Goal: Task Accomplishment & Management: Use online tool/utility

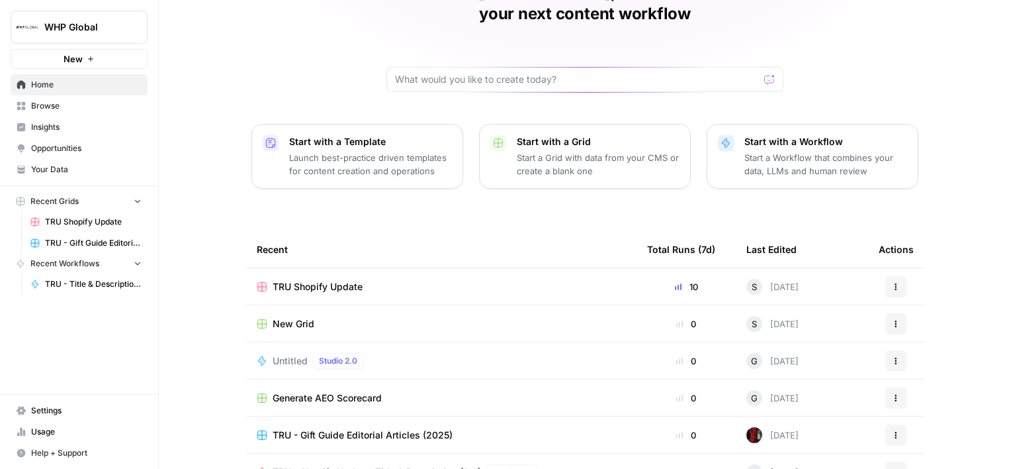
scroll to position [140, 0]
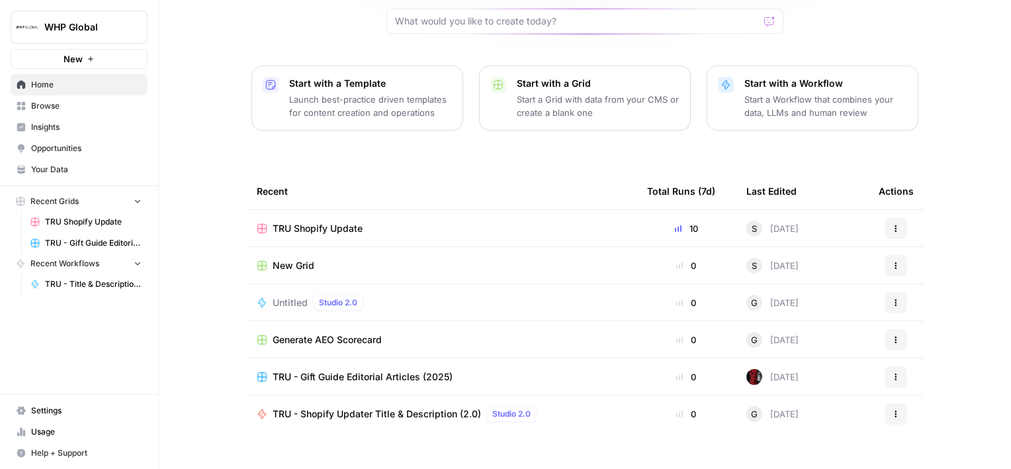
click at [327, 222] on span "TRU Shopify Update" at bounding box center [318, 228] width 90 height 13
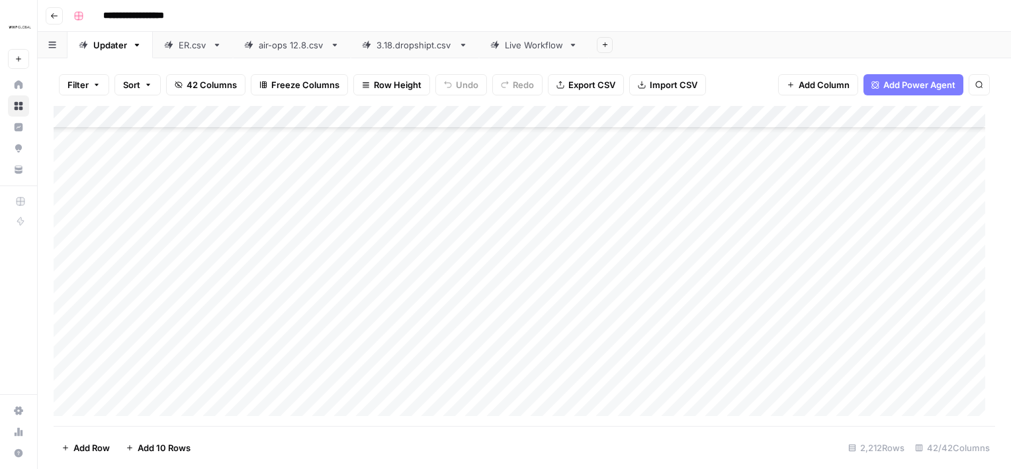
scroll to position [1446, 0]
click at [537, 52] on link "Live Workflow" at bounding box center [534, 45] width 110 height 26
click at [87, 447] on span "Add Row" at bounding box center [91, 447] width 36 height 13
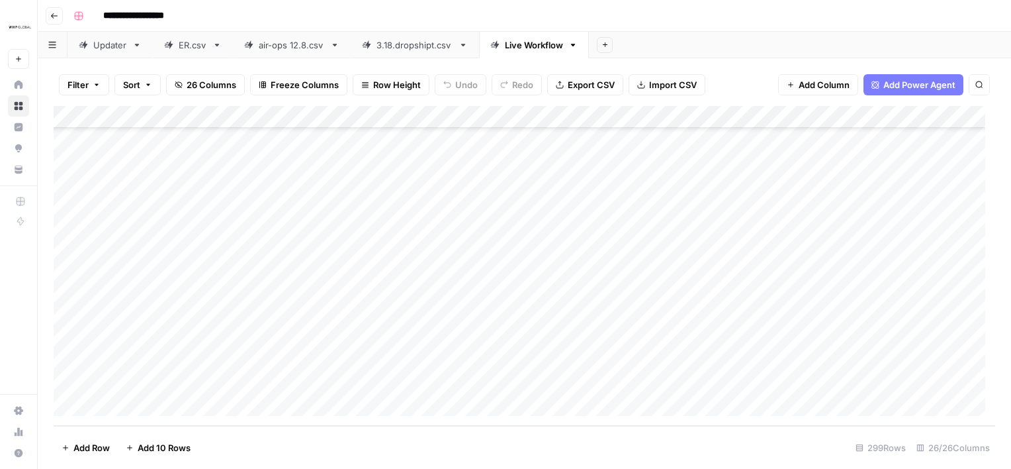
click at [87, 447] on span "Add Row" at bounding box center [91, 447] width 36 height 13
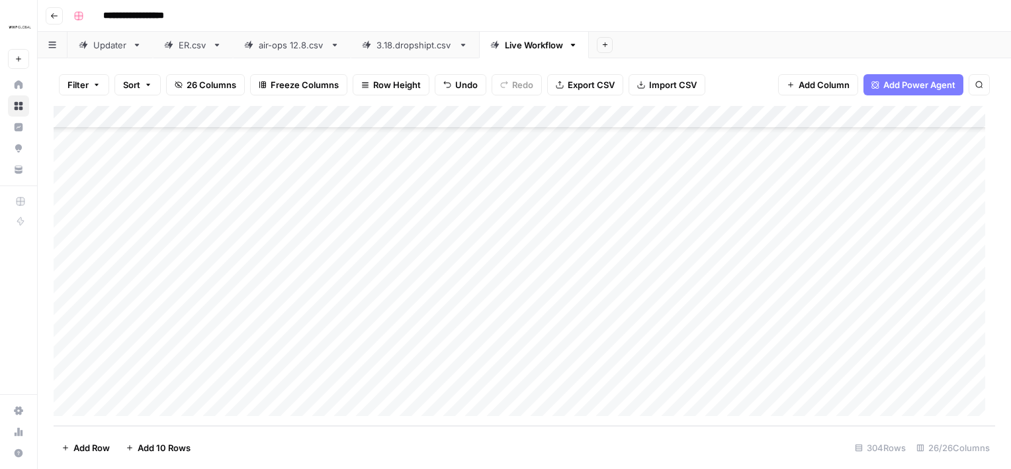
click at [87, 447] on span "Add Row" at bounding box center [91, 447] width 36 height 13
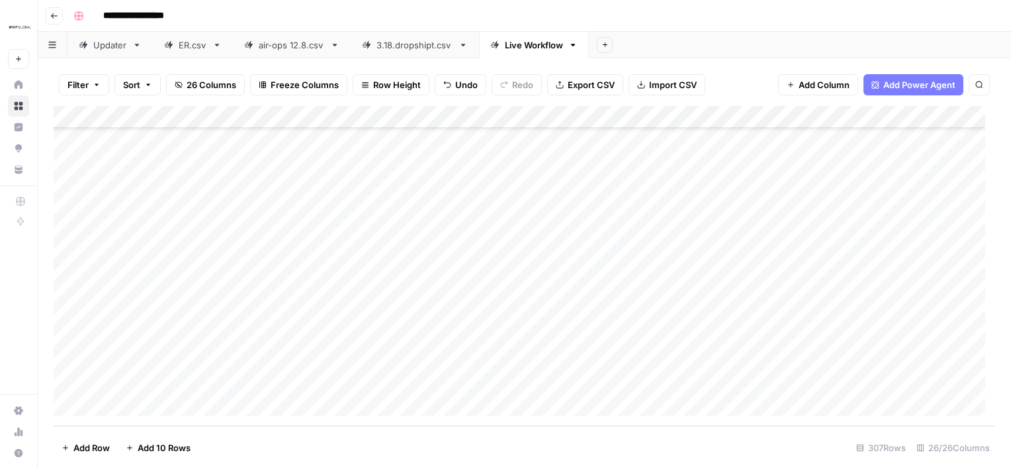
click at [87, 447] on span "Add Row" at bounding box center [91, 447] width 36 height 13
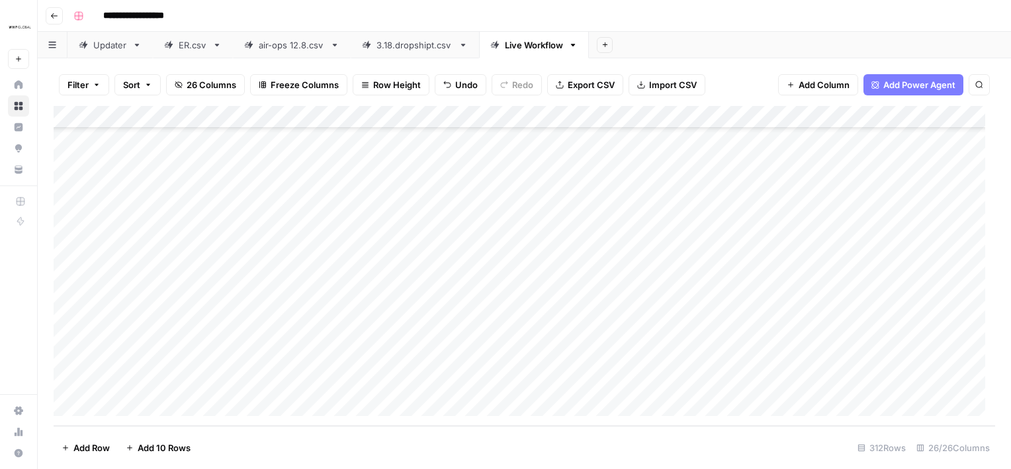
click at [87, 447] on span "Add Row" at bounding box center [91, 447] width 36 height 13
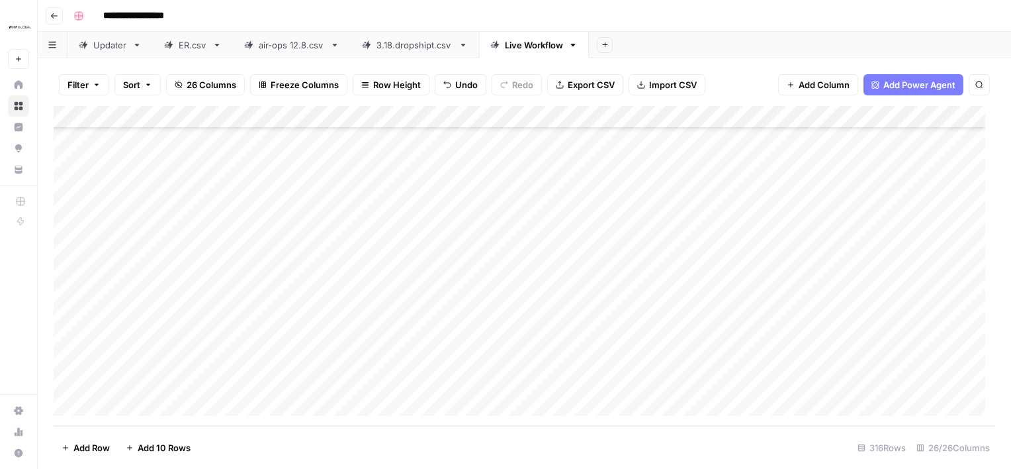
click at [87, 447] on span "Add Row" at bounding box center [91, 447] width 36 height 13
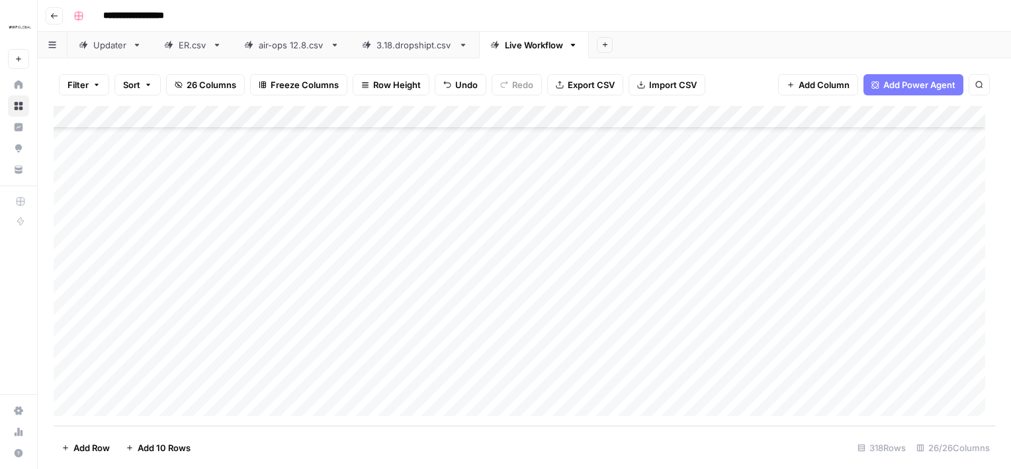
click at [87, 447] on span "Add Row" at bounding box center [91, 447] width 36 height 13
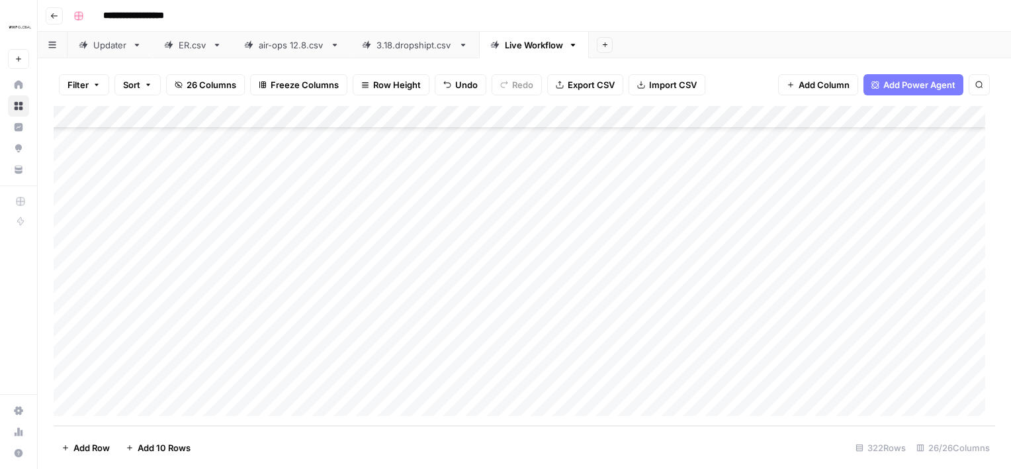
click at [87, 447] on span "Add Row" at bounding box center [91, 447] width 36 height 13
click at [93, 453] on span "Add Row" at bounding box center [91, 447] width 36 height 13
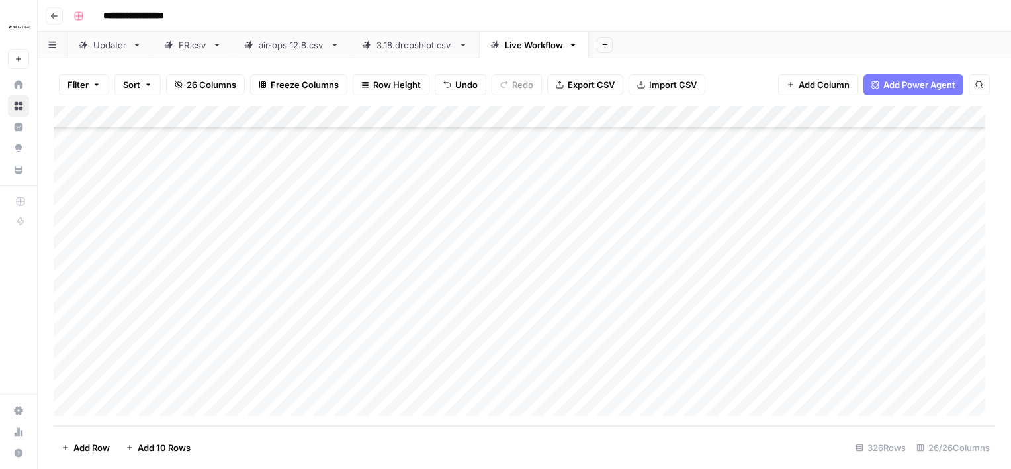
click at [93, 453] on span "Add Row" at bounding box center [91, 447] width 36 height 13
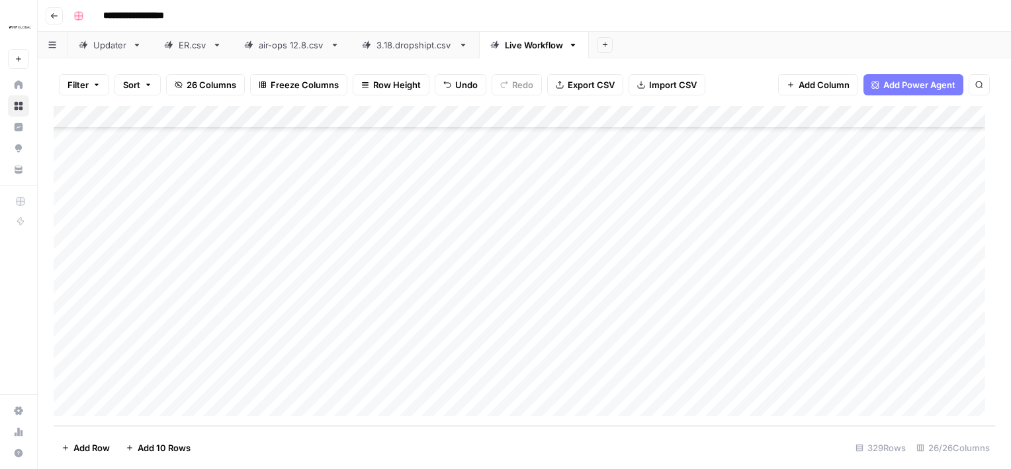
click at [93, 453] on span "Add Row" at bounding box center [91, 447] width 36 height 13
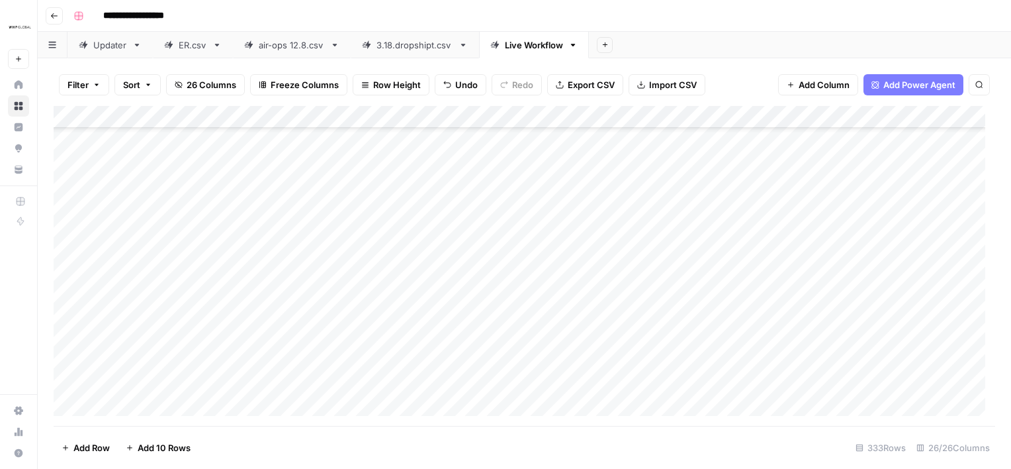
scroll to position [7228, 0]
click at [141, 406] on div "Add Column" at bounding box center [525, 266] width 942 height 320
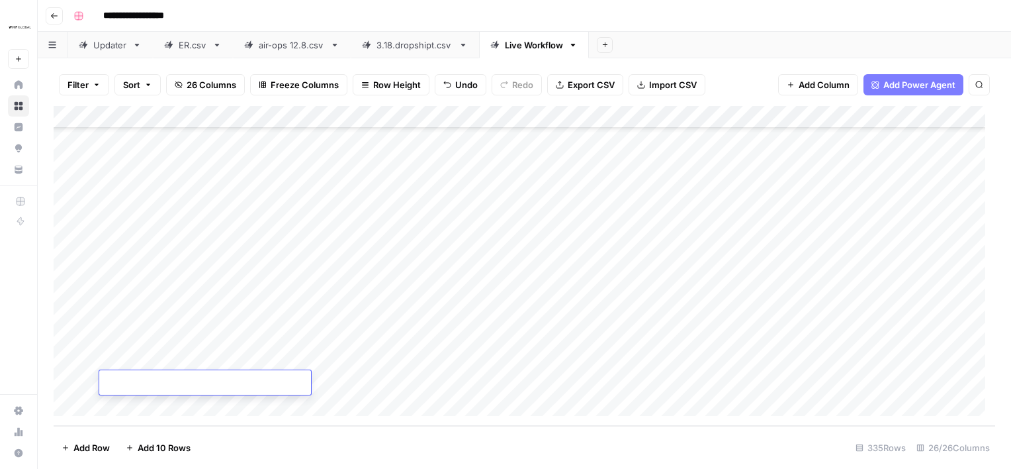
click at [141, 406] on div "Add Column" at bounding box center [525, 266] width 942 height 320
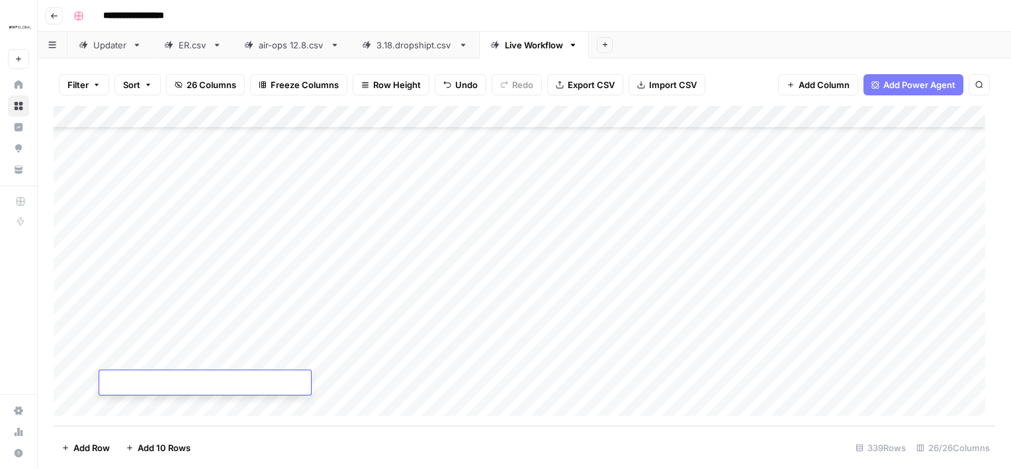
click at [141, 406] on div "Add Column" at bounding box center [525, 266] width 942 height 320
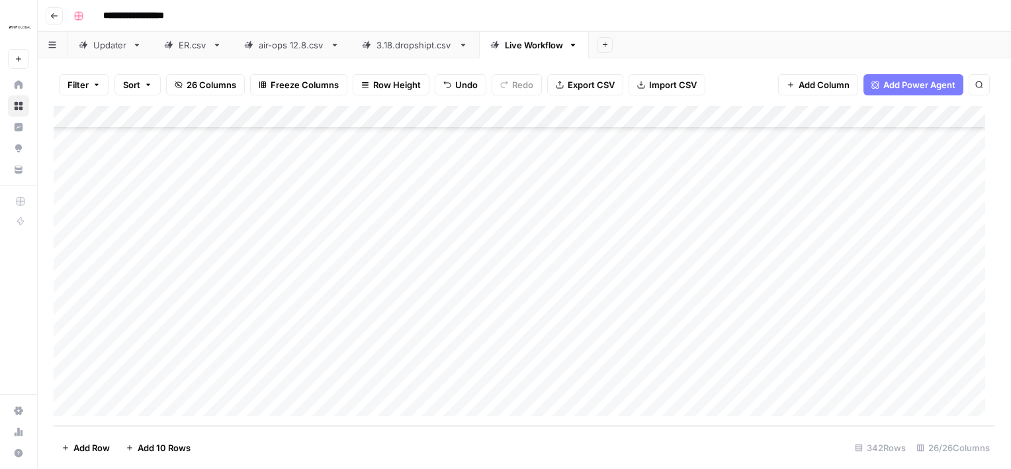
click at [141, 406] on div "Add Column" at bounding box center [525, 266] width 942 height 320
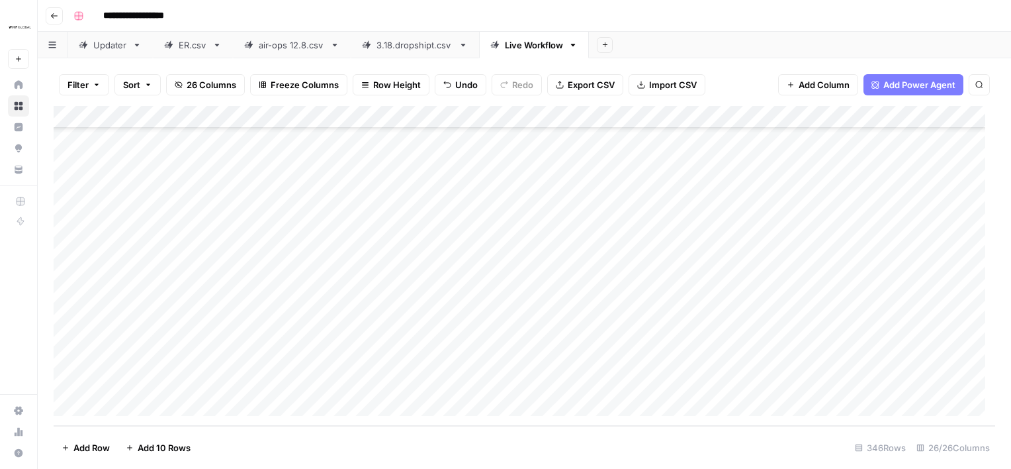
click at [141, 406] on div "Add Column" at bounding box center [525, 266] width 942 height 320
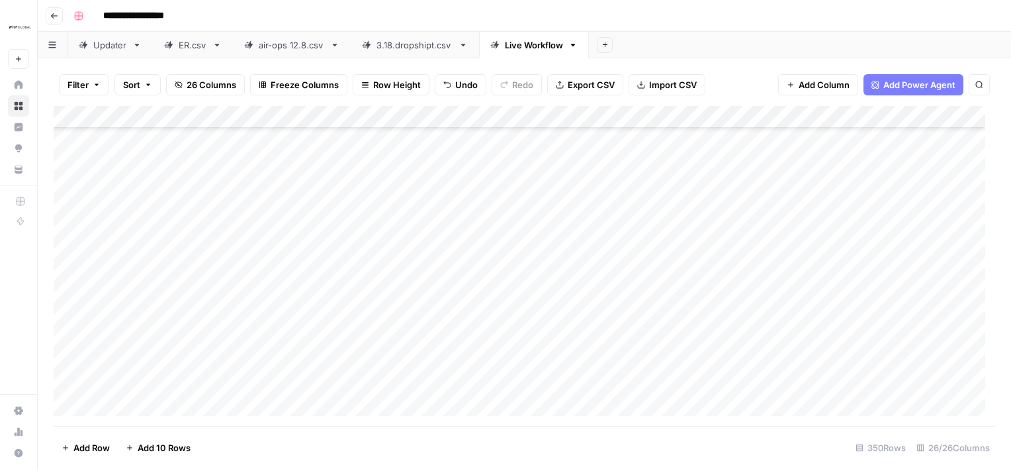
click at [141, 406] on div "Add Column" at bounding box center [525, 266] width 942 height 320
click at [511, 199] on div "Add Column" at bounding box center [525, 266] width 942 height 320
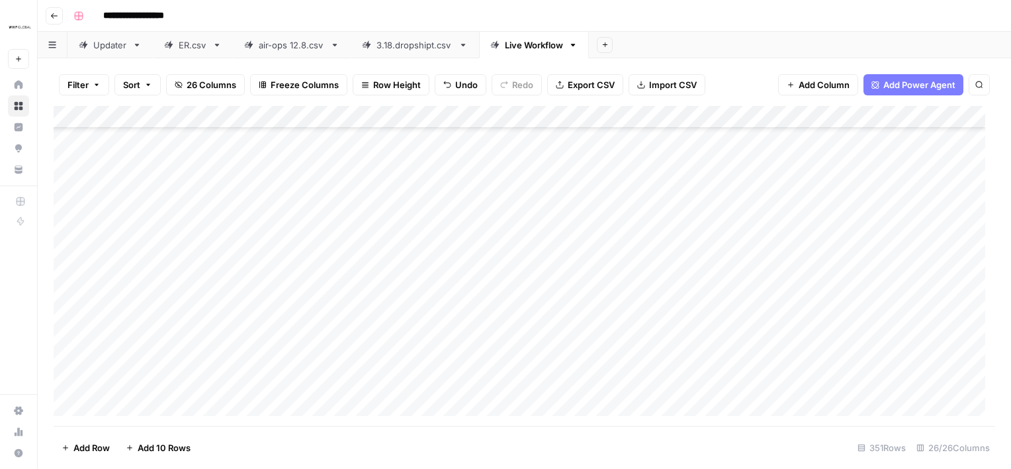
scroll to position [6571, 0]
click at [187, 192] on div "Add Column" at bounding box center [525, 266] width 942 height 320
click at [383, 190] on div "Add Column" at bounding box center [525, 266] width 942 height 320
click at [69, 204] on div "Add Column" at bounding box center [525, 266] width 942 height 320
click at [87, 450] on span "Delete 1 Row" at bounding box center [88, 447] width 53 height 13
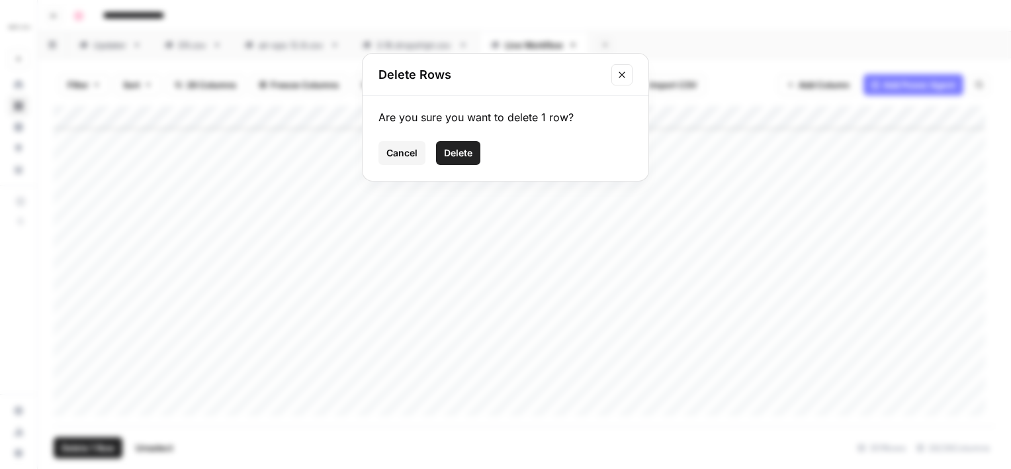
click at [468, 155] on span "Delete" at bounding box center [458, 152] width 28 height 13
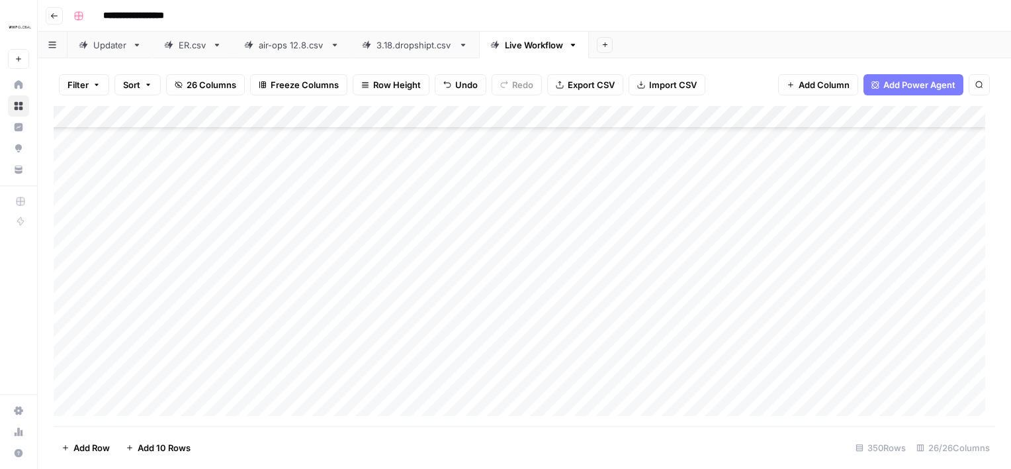
scroll to position [6532, 0]
click at [68, 222] on div "Add Column" at bounding box center [525, 266] width 942 height 320
click at [70, 334] on div "Add Column" at bounding box center [525, 266] width 942 height 320
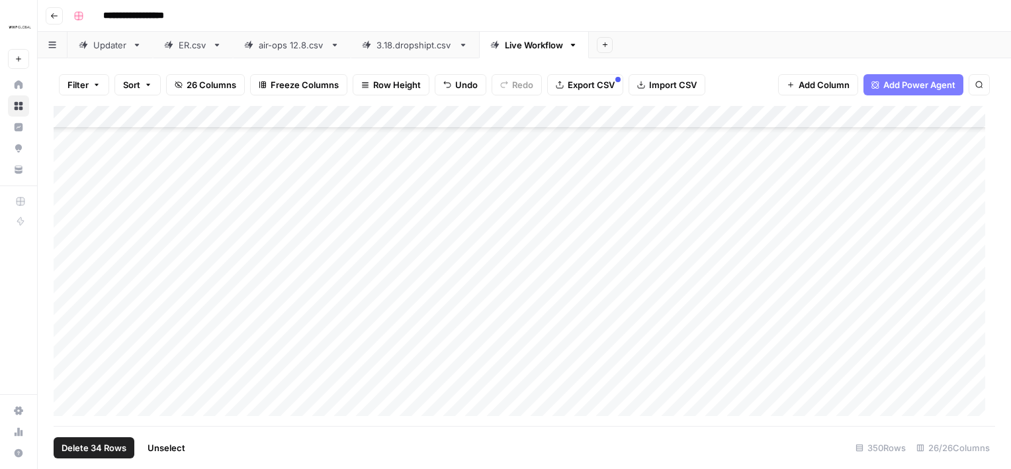
click at [823, 116] on div "Add Column" at bounding box center [525, 266] width 942 height 320
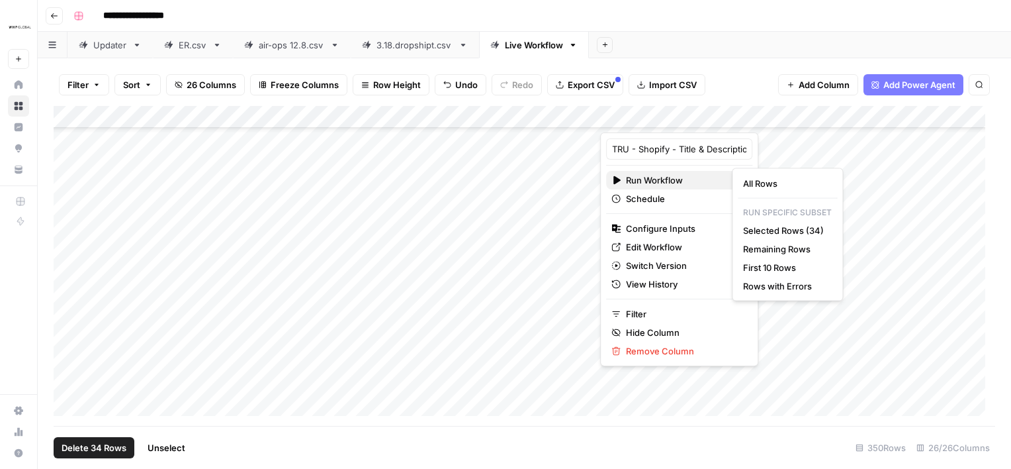
click at [688, 179] on span "Run Workflow" at bounding box center [677, 179] width 103 height 13
click at [777, 234] on span "Selected Rows (34)" at bounding box center [784, 230] width 83 height 13
